Goal: Transaction & Acquisition: Purchase product/service

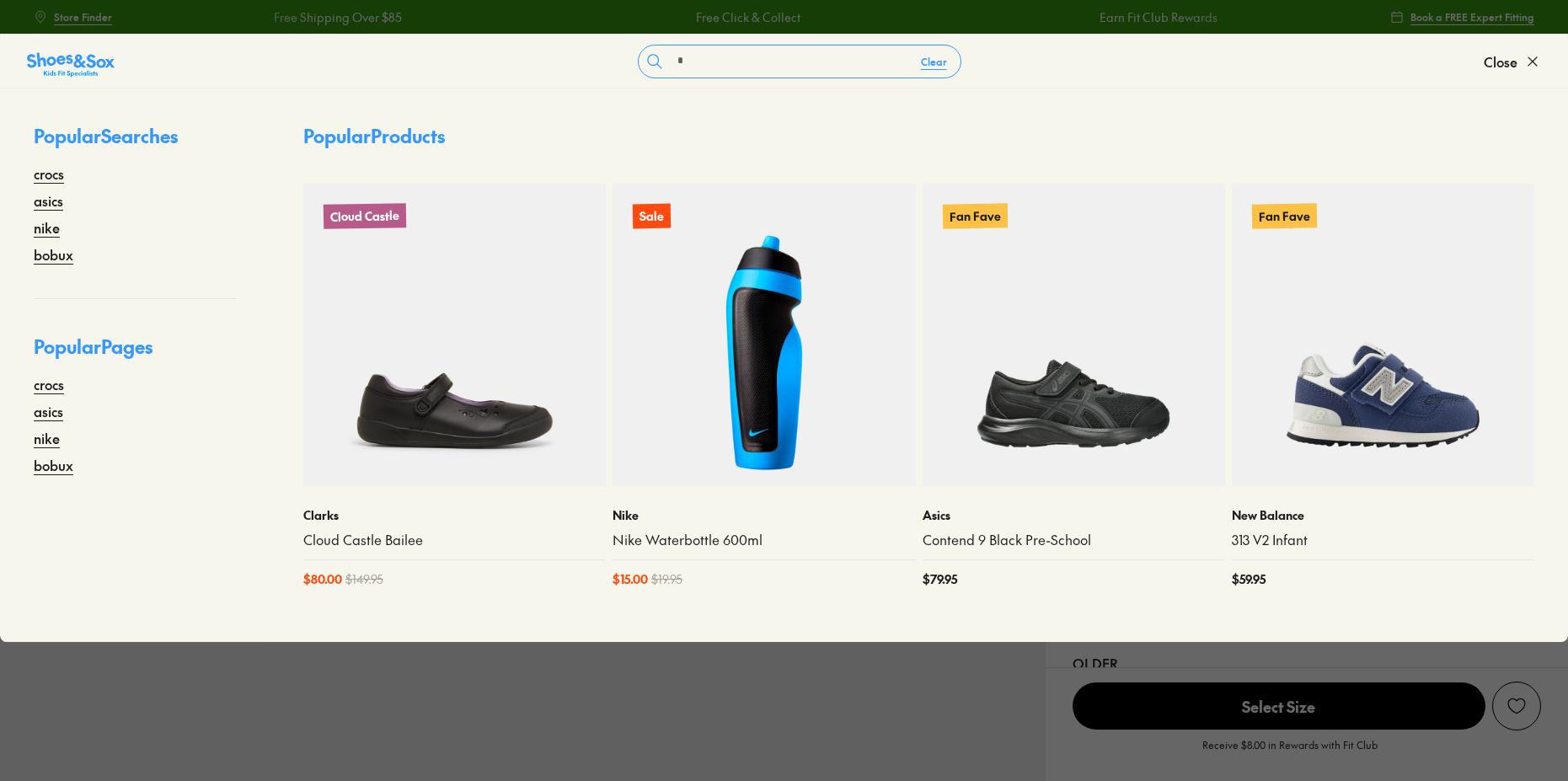
select select "*"
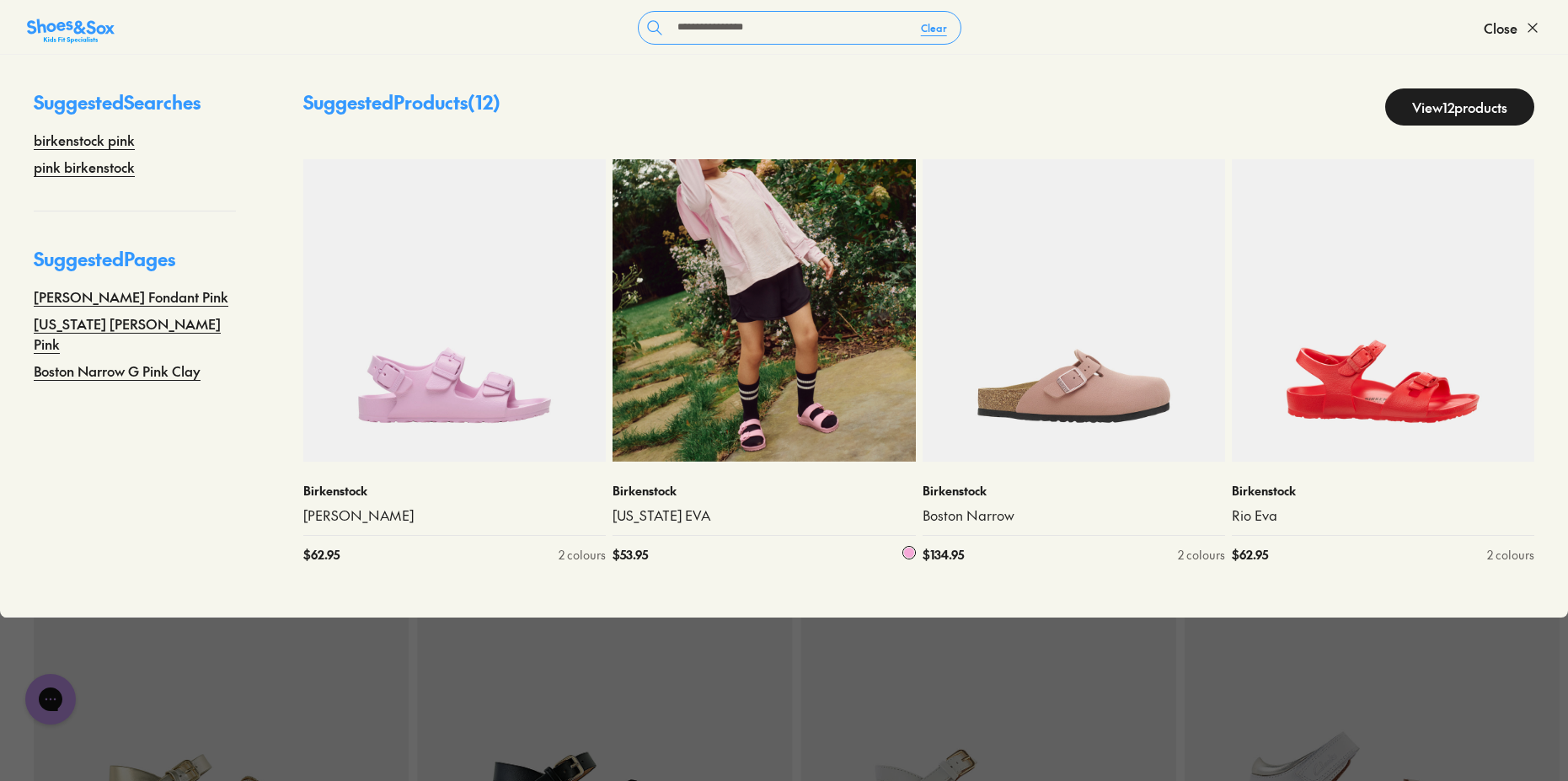
type input "**********"
click at [846, 314] on img at bounding box center [764, 310] width 302 height 302
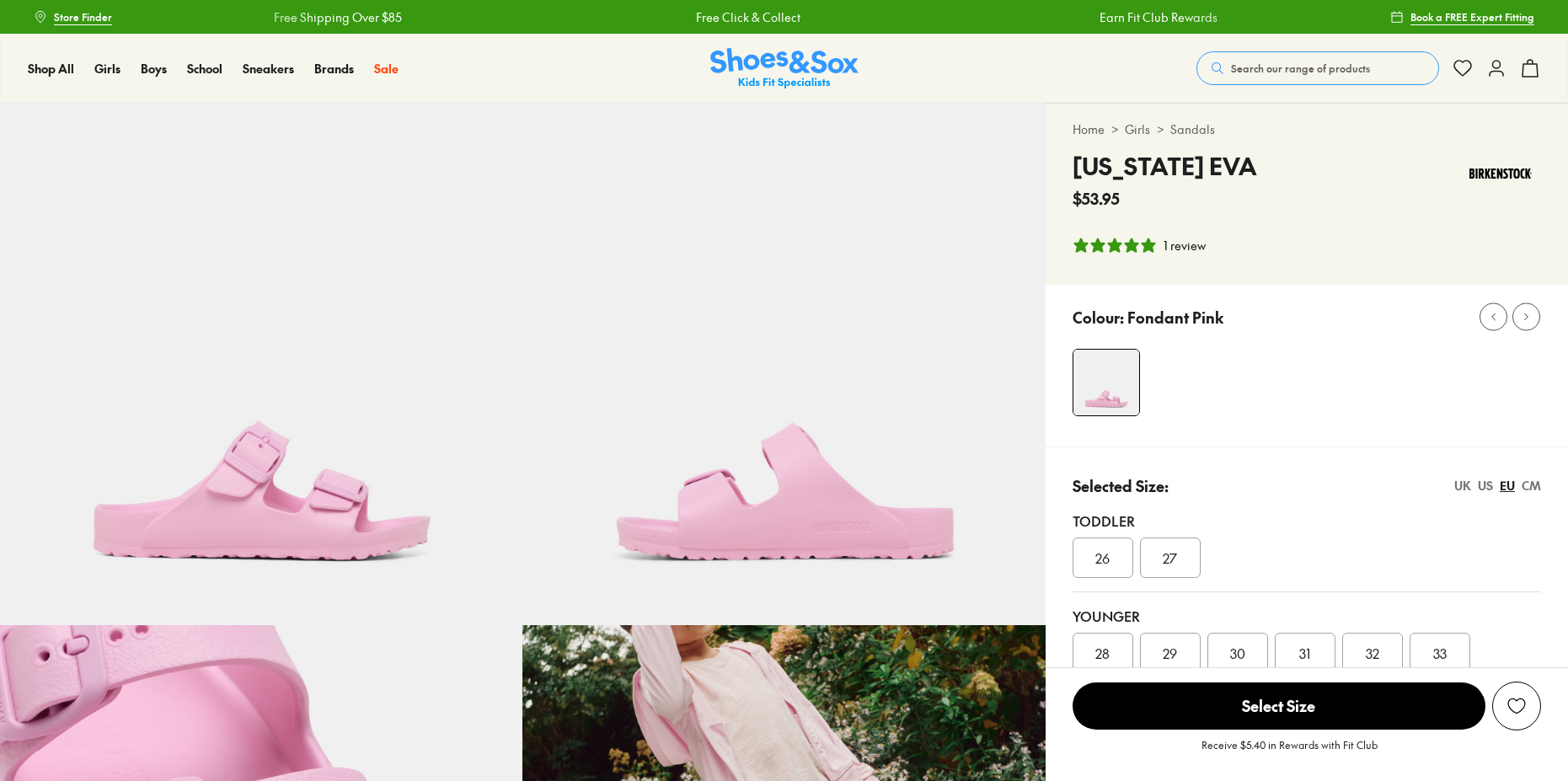
select select "*"
